Goal: Task Accomplishment & Management: Use online tool/utility

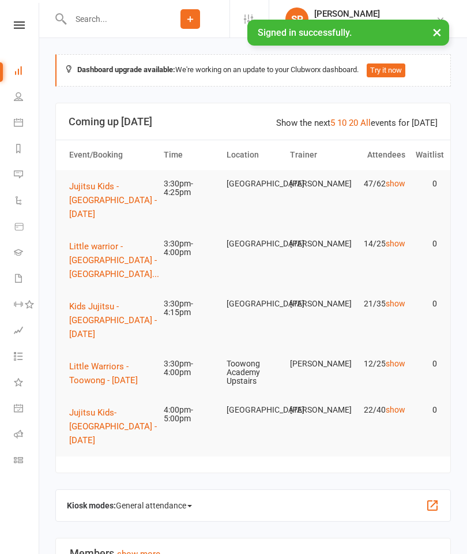
click at [20, 119] on icon at bounding box center [18, 122] width 9 height 9
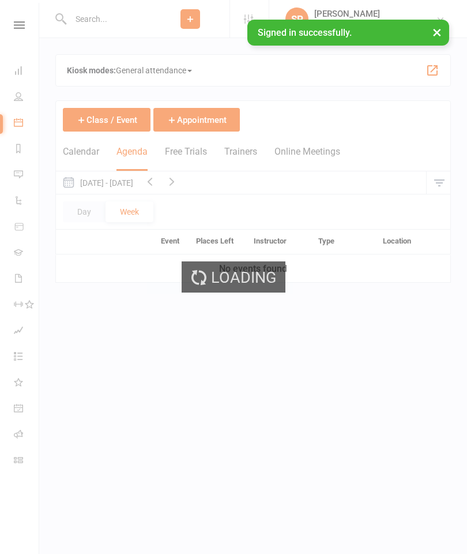
click at [439, 28] on button "×" at bounding box center [437, 32] width 21 height 25
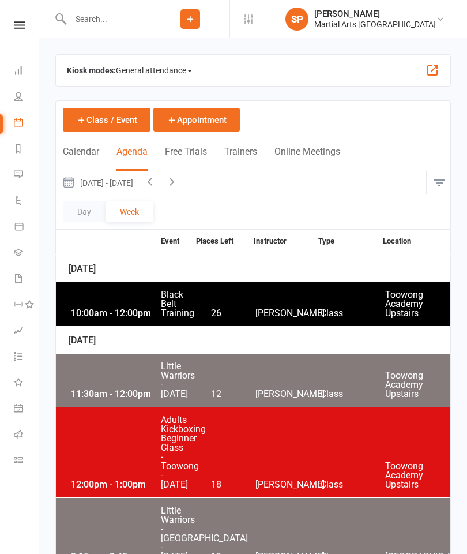
click at [435, 174] on button "button" at bounding box center [439, 182] width 25 height 23
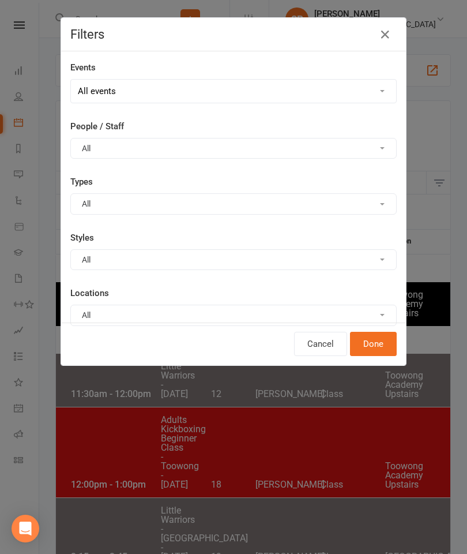
click at [230, 320] on button "All" at bounding box center [233, 314] width 326 height 21
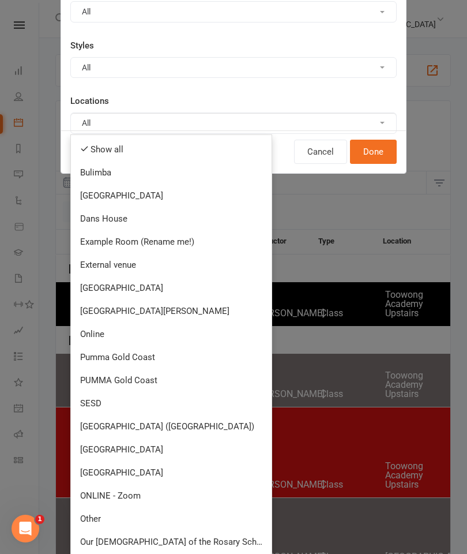
click at [152, 471] on link "[GEOGRAPHIC_DATA]" at bounding box center [171, 472] width 201 height 23
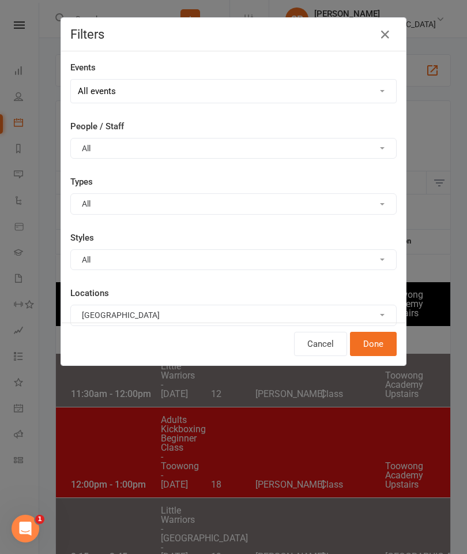
click at [374, 345] on button "Done" at bounding box center [373, 344] width 47 height 24
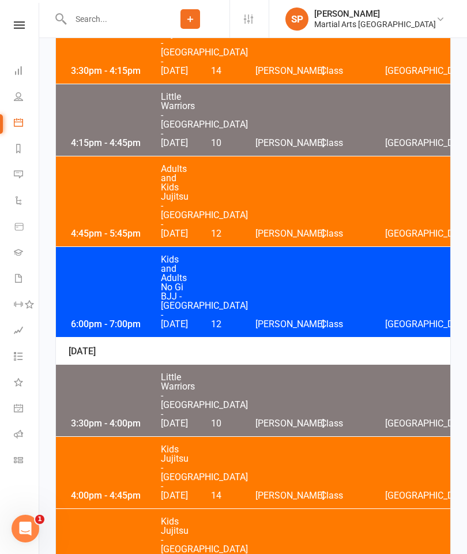
scroll to position [1119, 0]
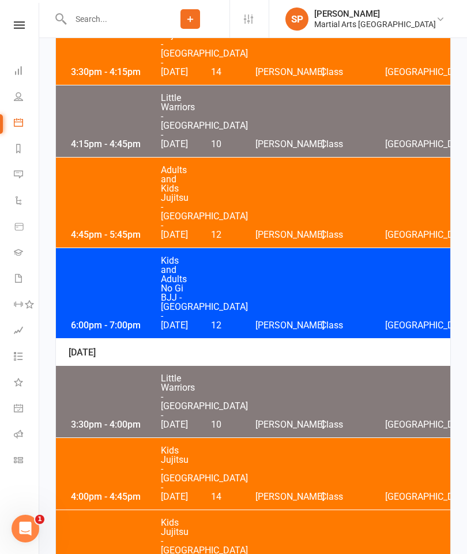
click at [268, 85] on div "3:30pm - 4:15pm Kids Jujitsu - [GEOGRAPHIC_DATA] - [DATE] 14 [PERSON_NAME] Clas…" at bounding box center [253, 49] width 394 height 72
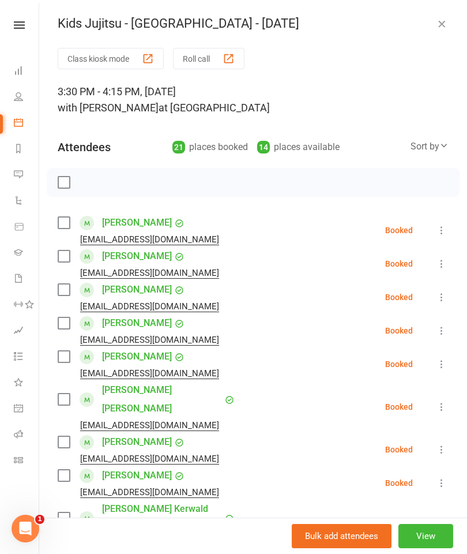
click at [447, 400] on button at bounding box center [442, 407] width 14 height 14
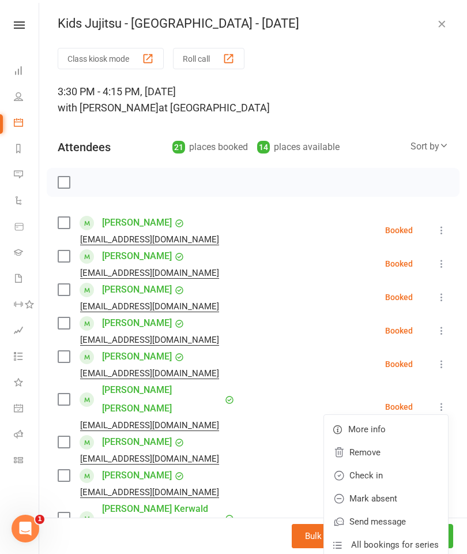
click at [379, 464] on link "Check in" at bounding box center [386, 475] width 124 height 23
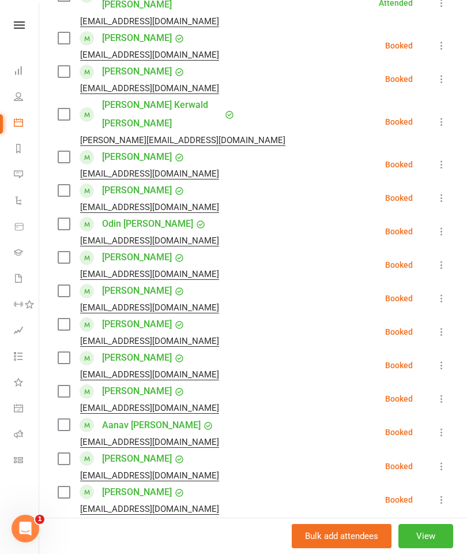
scroll to position [401, 0]
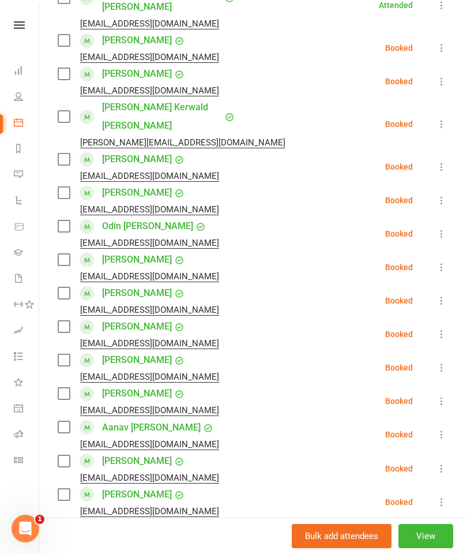
click at [446, 76] on icon at bounding box center [442, 82] width 12 height 12
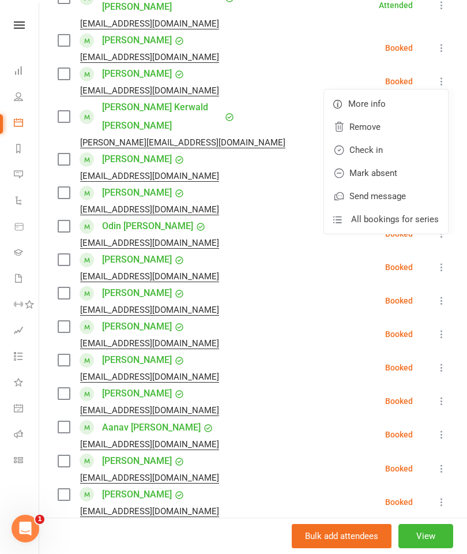
click at [387, 138] on link "Check in" at bounding box center [386, 149] width 124 height 23
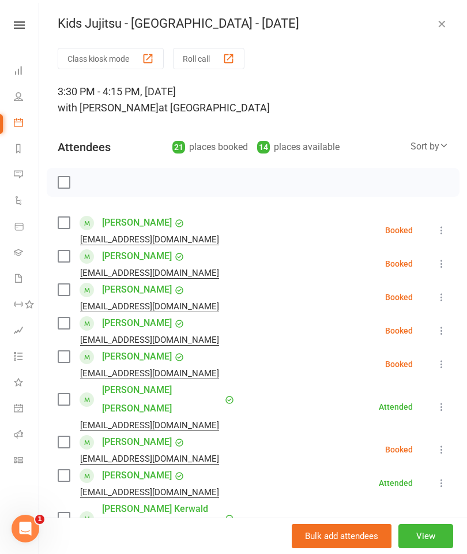
scroll to position [0, 0]
click at [435, 234] on button at bounding box center [442, 230] width 14 height 14
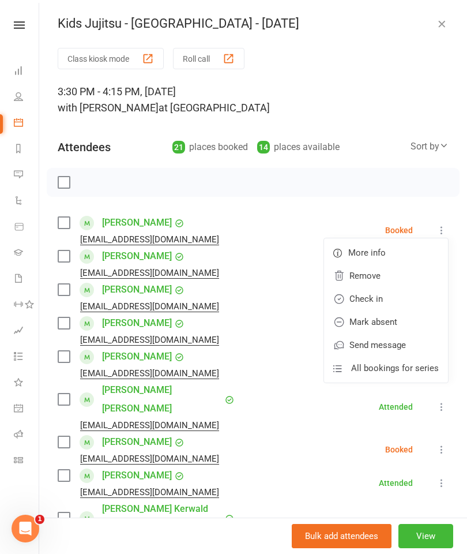
click at [374, 292] on link "Check in" at bounding box center [386, 298] width 124 height 23
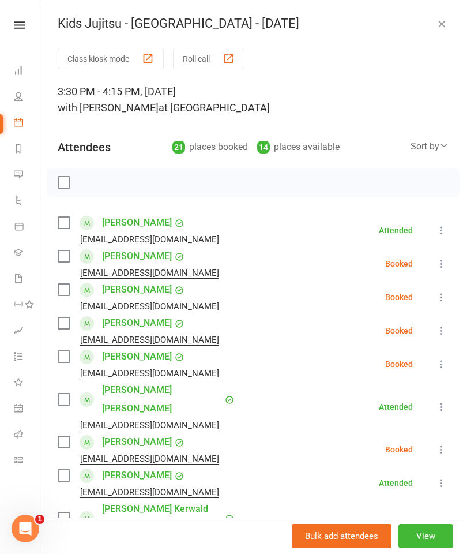
click at [441, 30] on button "button" at bounding box center [442, 24] width 14 height 14
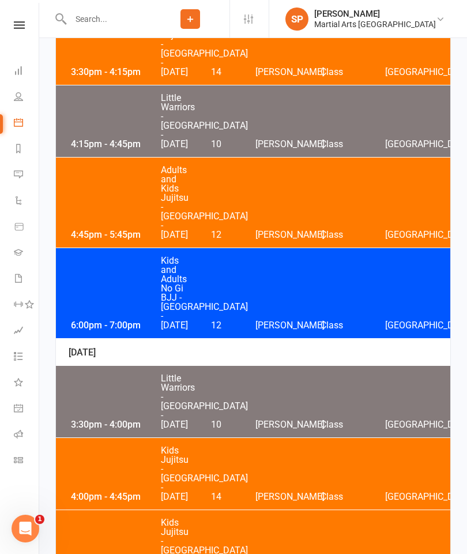
scroll to position [1165, 0]
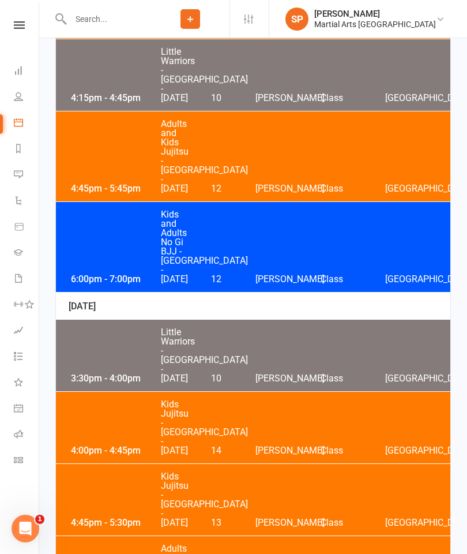
click at [307, 39] on div "3:30pm - 4:15pm Kids Jujitsu - [GEOGRAPHIC_DATA] - [DATE] 14 [PERSON_NAME] Clas…" at bounding box center [253, 3] width 394 height 72
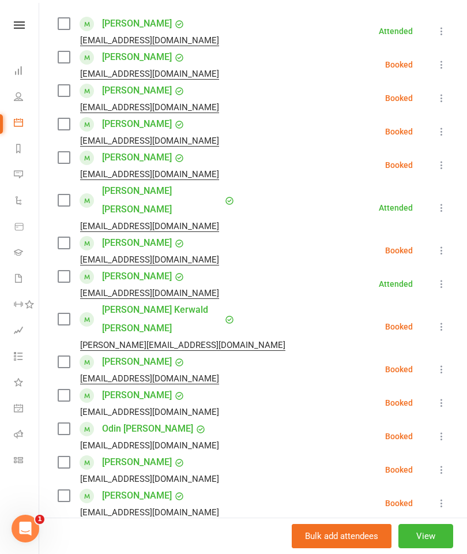
scroll to position [202, 0]
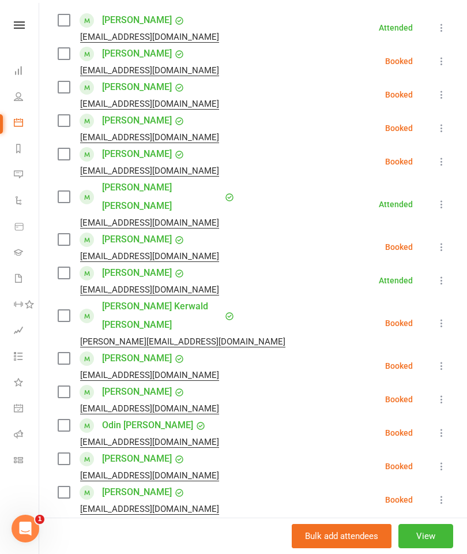
click at [442, 241] on icon at bounding box center [442, 247] width 12 height 12
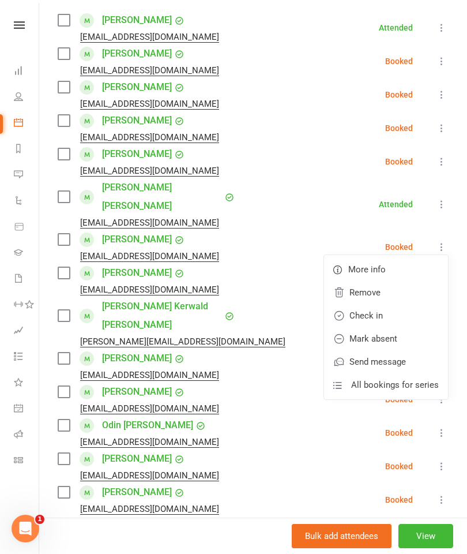
click at [377, 304] on link "Check in" at bounding box center [386, 315] width 124 height 23
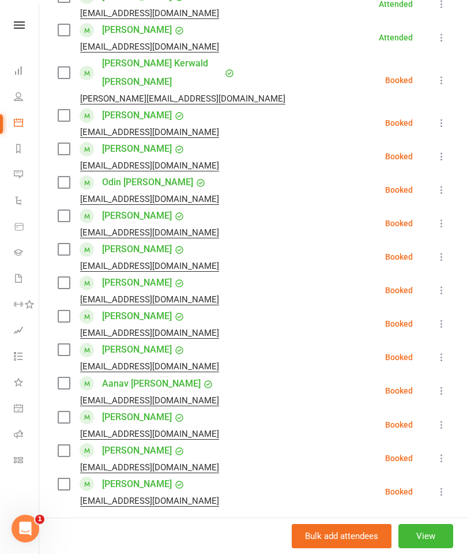
scroll to position [449, 0]
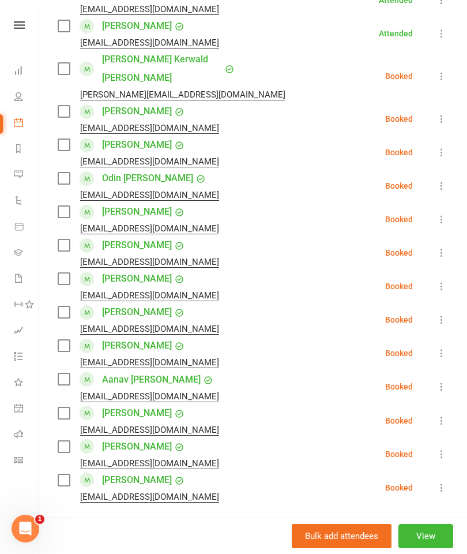
click at [440, 381] on icon at bounding box center [442, 387] width 12 height 12
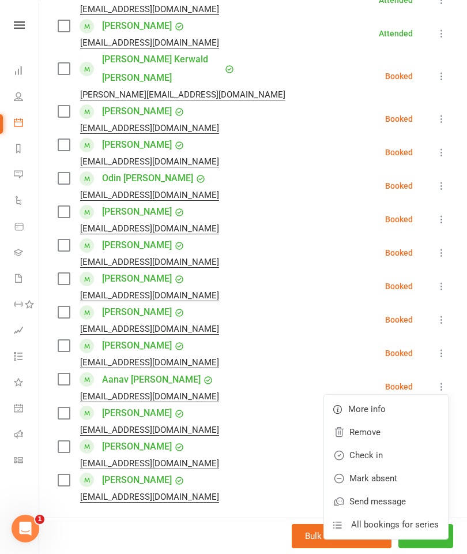
click at [377, 443] on link "Check in" at bounding box center [386, 454] width 124 height 23
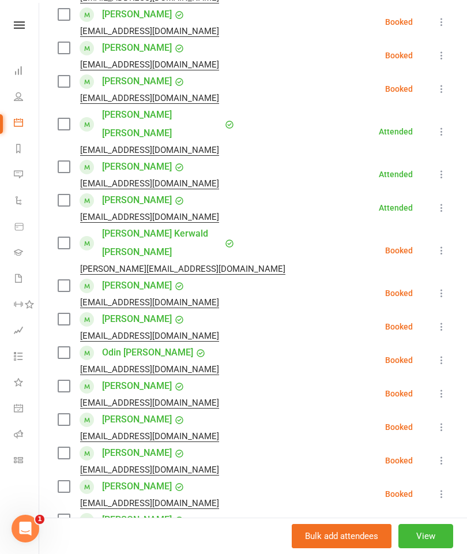
scroll to position [241, 0]
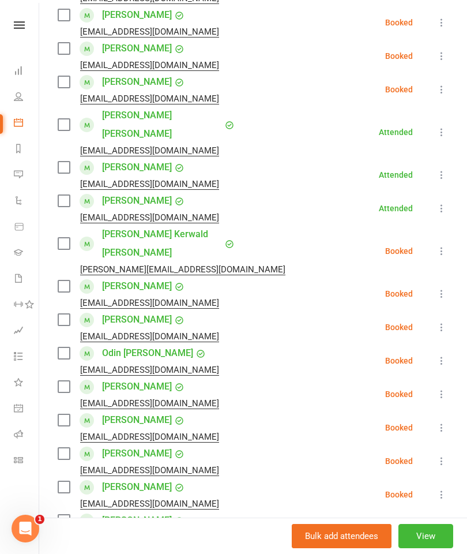
click at [447, 488] on icon at bounding box center [442, 494] width 12 height 12
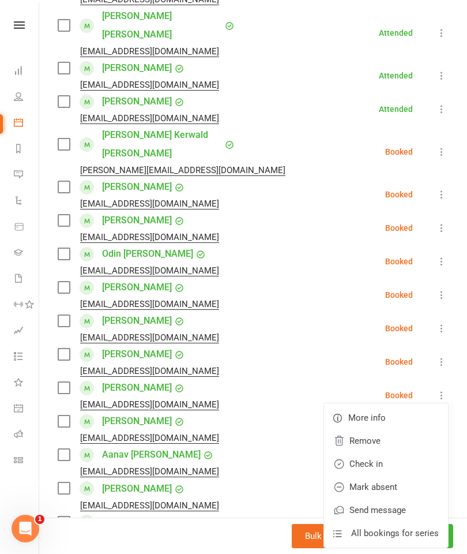
scroll to position [340, 0]
click at [385, 453] on link "Check in" at bounding box center [386, 464] width 124 height 23
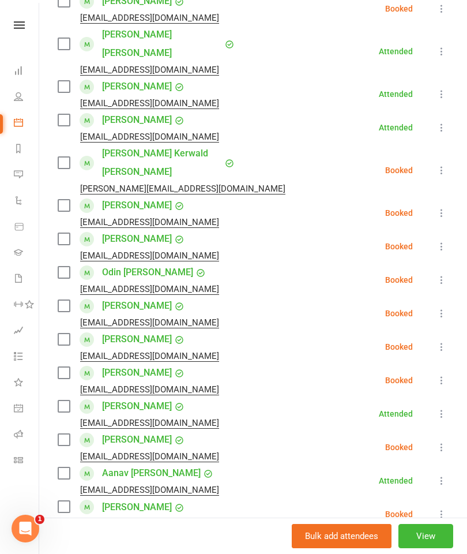
scroll to position [323, 0]
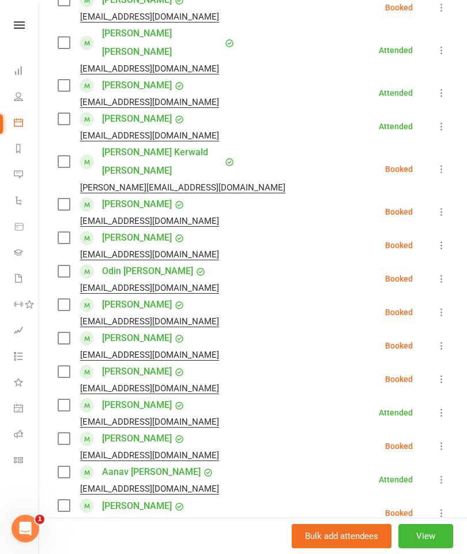
click at [441, 273] on icon at bounding box center [442, 279] width 12 height 12
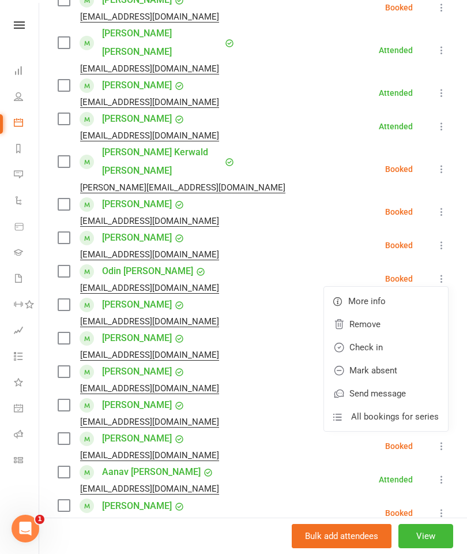
click at [405, 336] on link "Check in" at bounding box center [386, 347] width 124 height 23
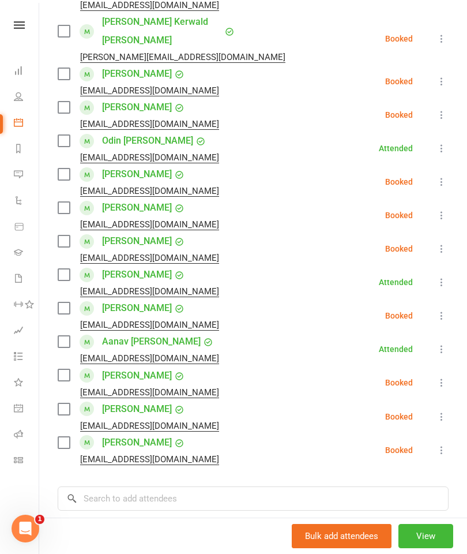
scroll to position [453, 0]
click at [447, 377] on icon at bounding box center [442, 383] width 12 height 12
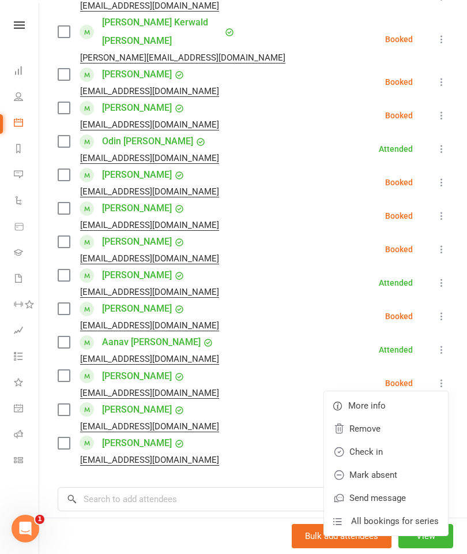
click at [359, 440] on link "Check in" at bounding box center [386, 451] width 124 height 23
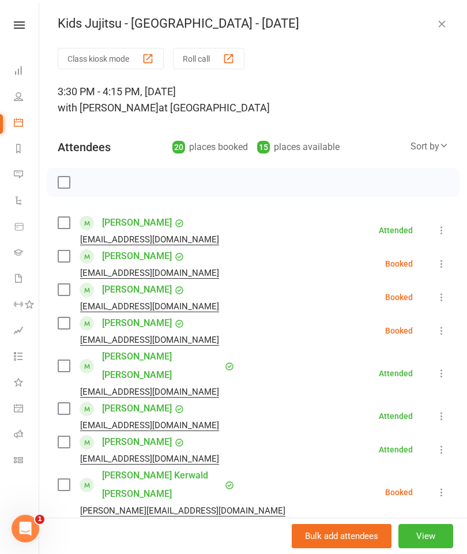
scroll to position [0, 0]
click at [445, 297] on icon at bounding box center [442, 297] width 12 height 12
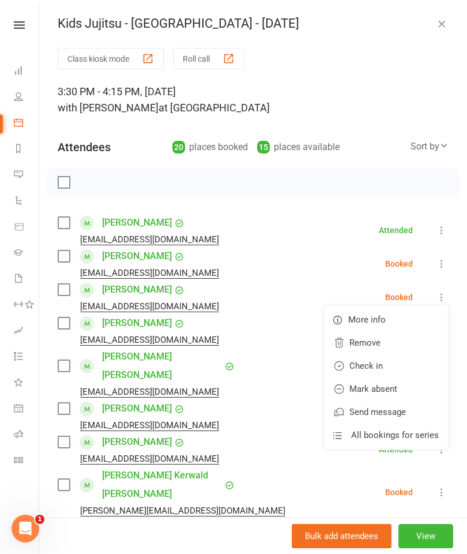
click at [391, 369] on link "Check in" at bounding box center [386, 365] width 124 height 23
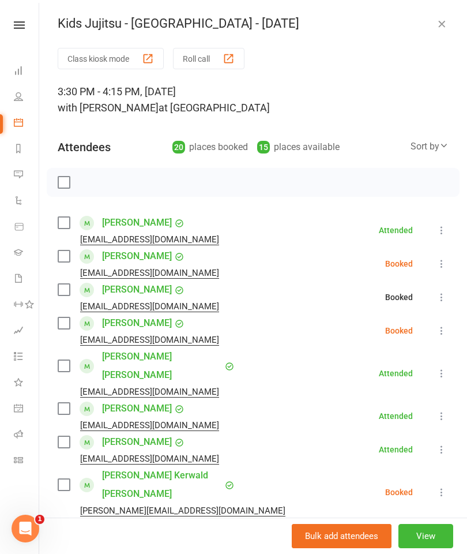
click at [444, 337] on button at bounding box center [442, 331] width 14 height 14
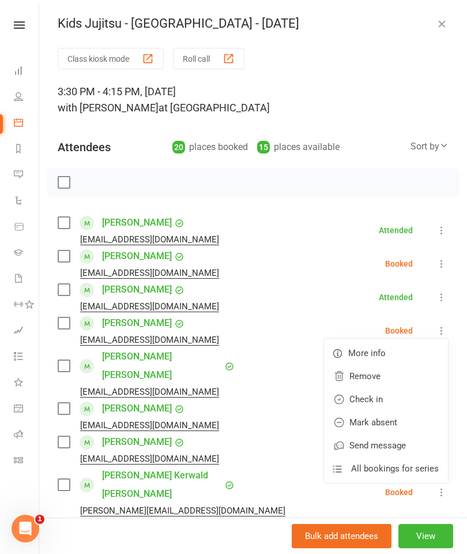
click at [400, 397] on link "Check in" at bounding box center [386, 399] width 124 height 23
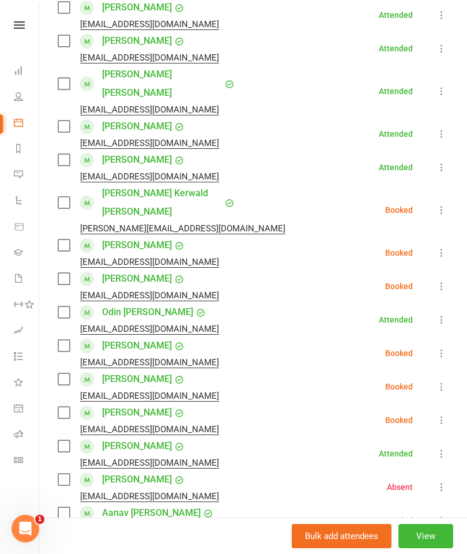
scroll to position [286, 0]
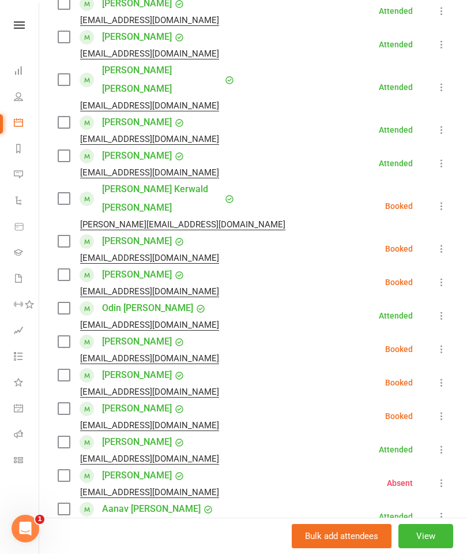
click at [441, 343] on icon at bounding box center [442, 349] width 12 height 12
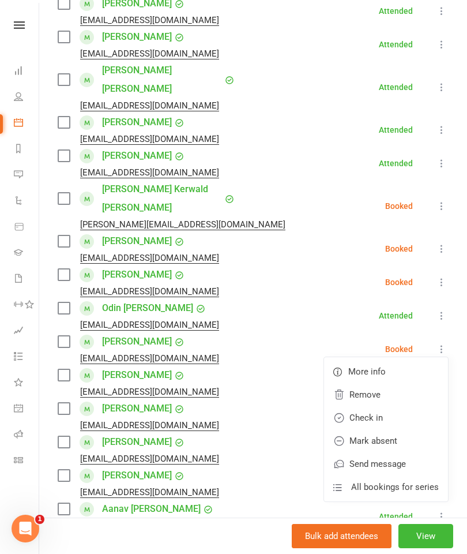
click at [400, 406] on link "Check in" at bounding box center [386, 417] width 124 height 23
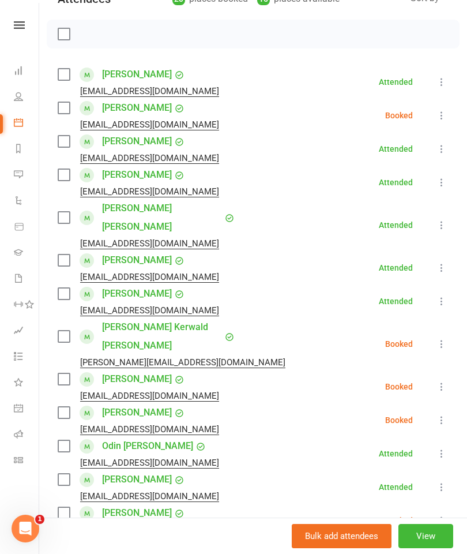
scroll to position [142, 0]
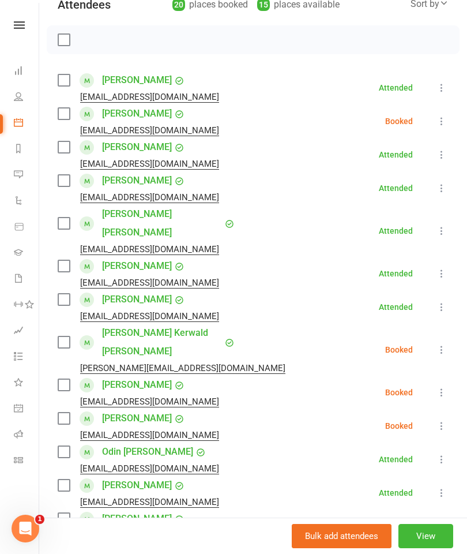
click at [442, 120] on icon at bounding box center [442, 121] width 12 height 12
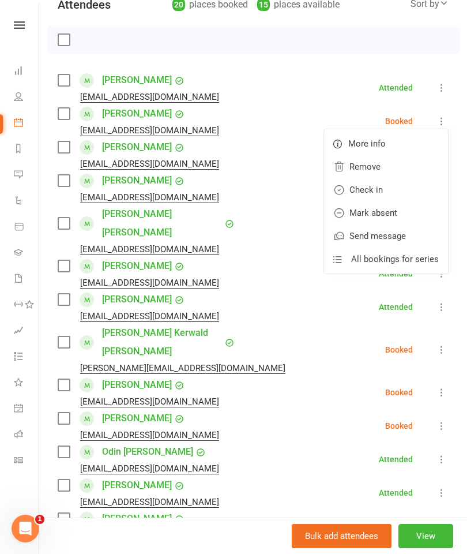
click at [371, 193] on link "Check in" at bounding box center [386, 189] width 124 height 23
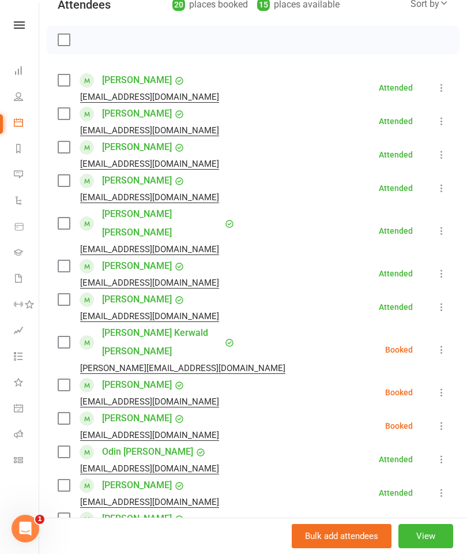
click at [438, 344] on icon at bounding box center [442, 350] width 12 height 12
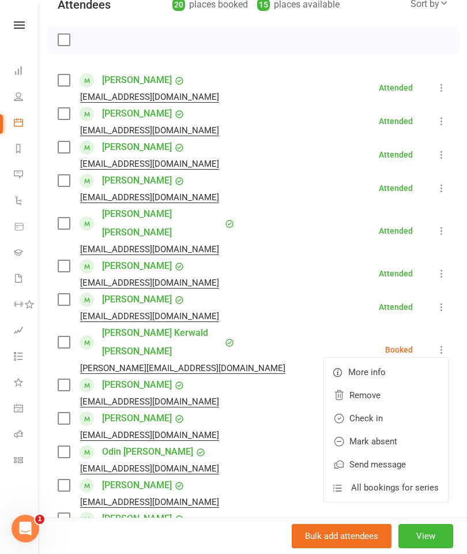
click at [394, 407] on link "Check in" at bounding box center [386, 418] width 124 height 23
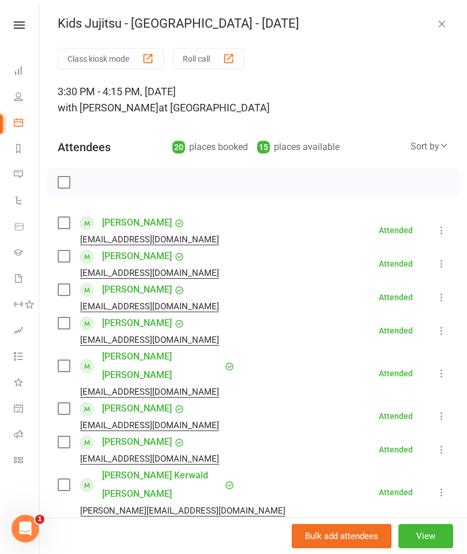
scroll to position [0, 0]
click at [439, 25] on icon "button" at bounding box center [442, 24] width 12 height 12
